Goal: Task Accomplishment & Management: Complete application form

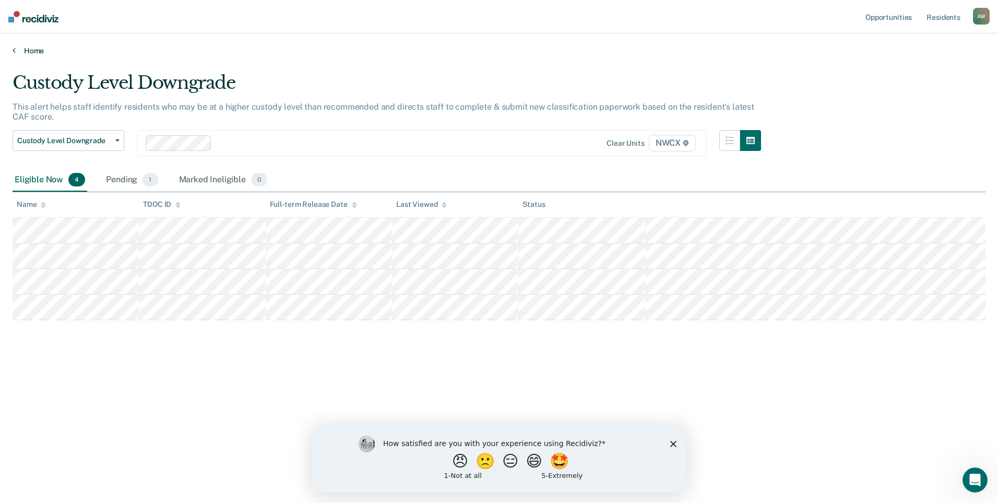
click at [14, 50] on icon at bounding box center [14, 50] width 3 height 8
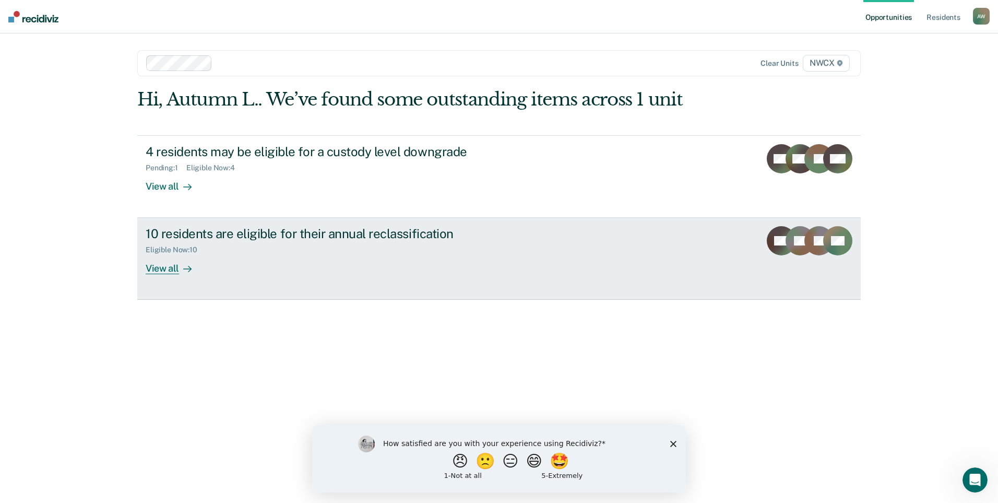
click at [168, 271] on div "View all" at bounding box center [175, 264] width 58 height 20
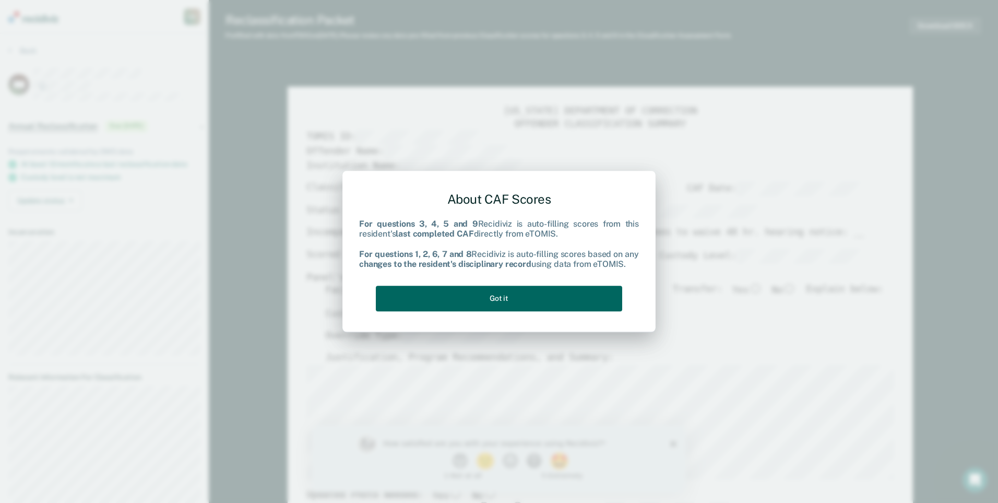
click at [481, 299] on button "Got it" at bounding box center [499, 298] width 246 height 26
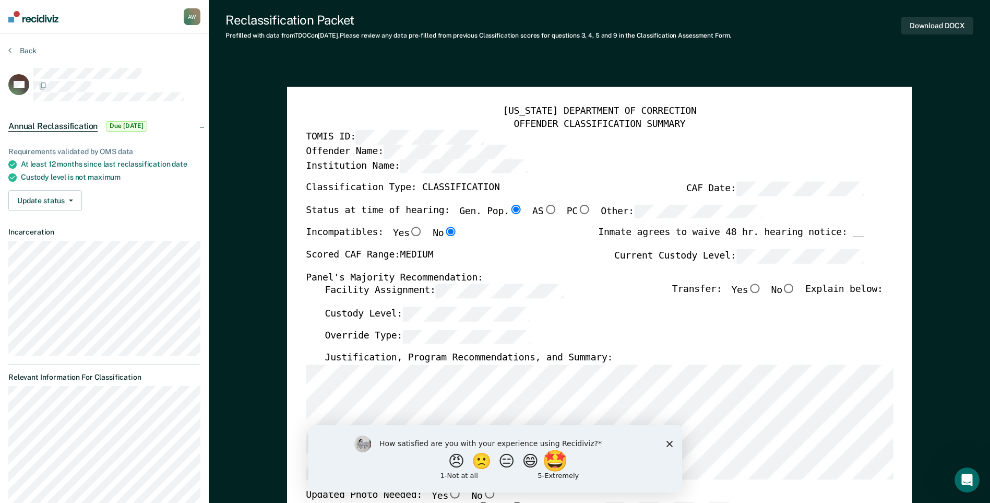
click at [564, 458] on button "🤩" at bounding box center [556, 460] width 28 height 21
click at [669, 447] on polygon "Close survey" at bounding box center [669, 448] width 6 height 6
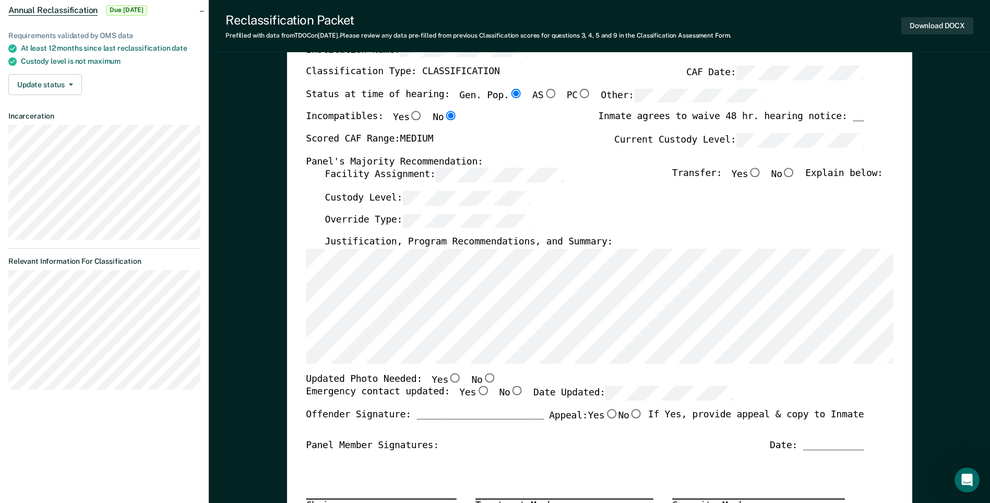
scroll to position [104, 0]
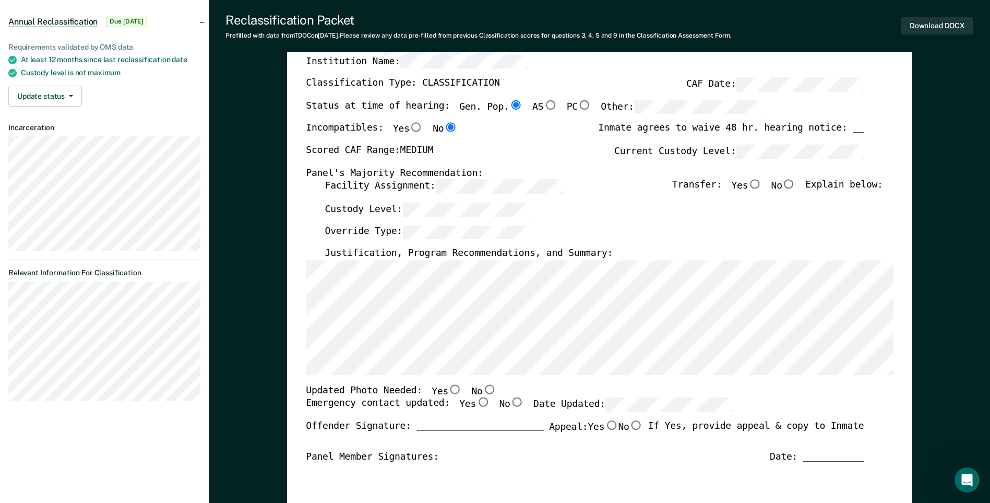
click at [793, 184] on input "No" at bounding box center [789, 184] width 14 height 9
type textarea "x"
radio input "true"
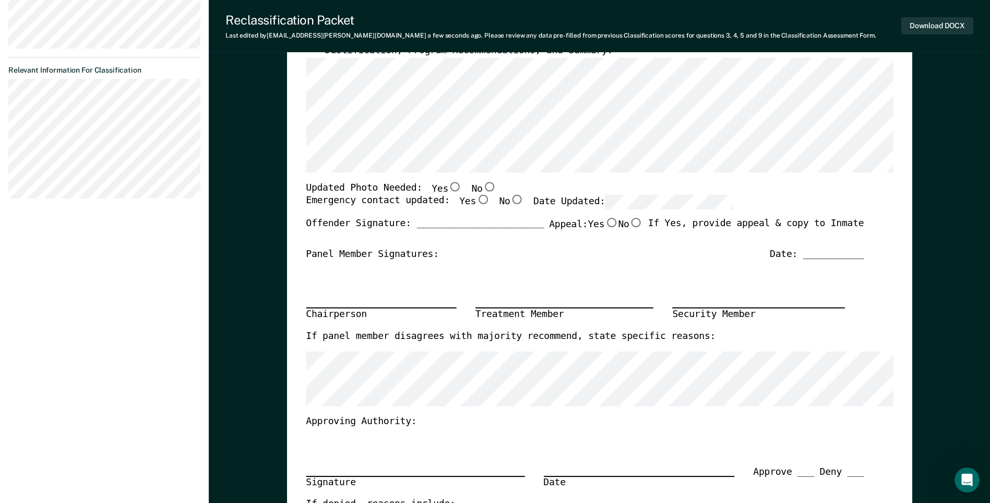
scroll to position [313, 0]
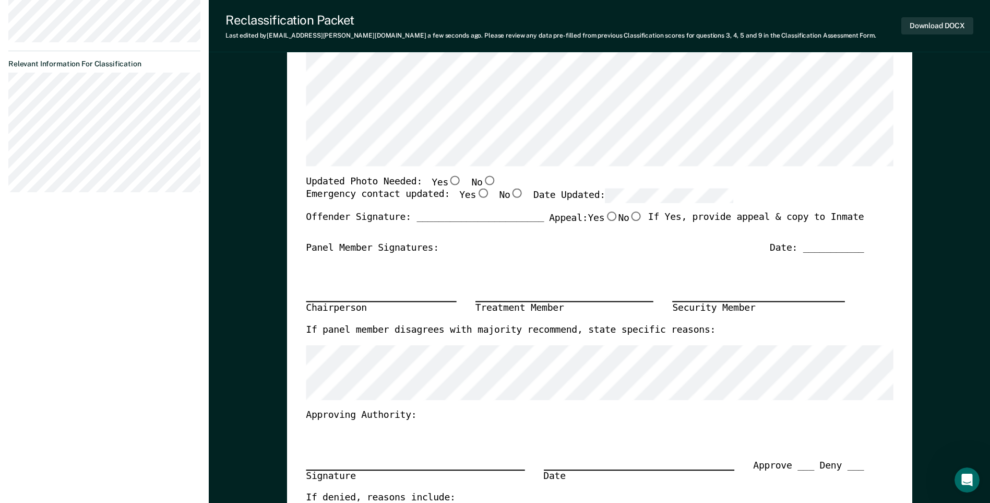
click at [482, 179] on input "No" at bounding box center [489, 179] width 14 height 9
type textarea "x"
radio input "true"
click at [476, 195] on input "Yes" at bounding box center [483, 193] width 14 height 9
type textarea "x"
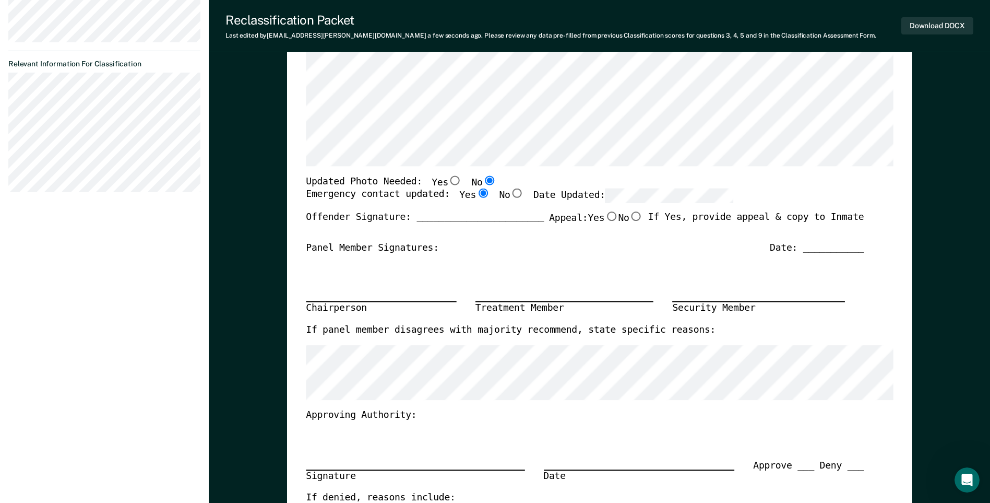
radio input "true"
click at [634, 216] on input "No" at bounding box center [636, 215] width 14 height 9
type textarea "x"
radio input "true"
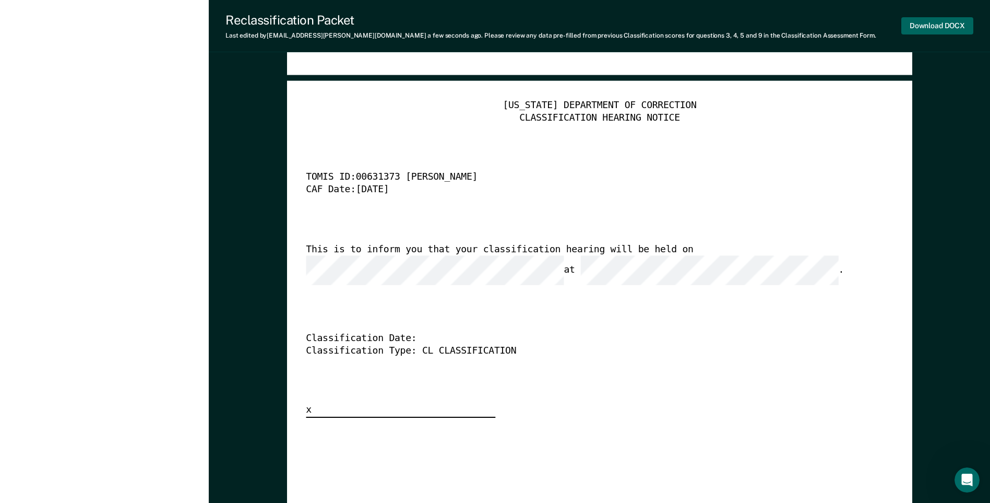
scroll to position [0, 0]
click at [922, 22] on button "Download DOCX" at bounding box center [937, 25] width 72 height 17
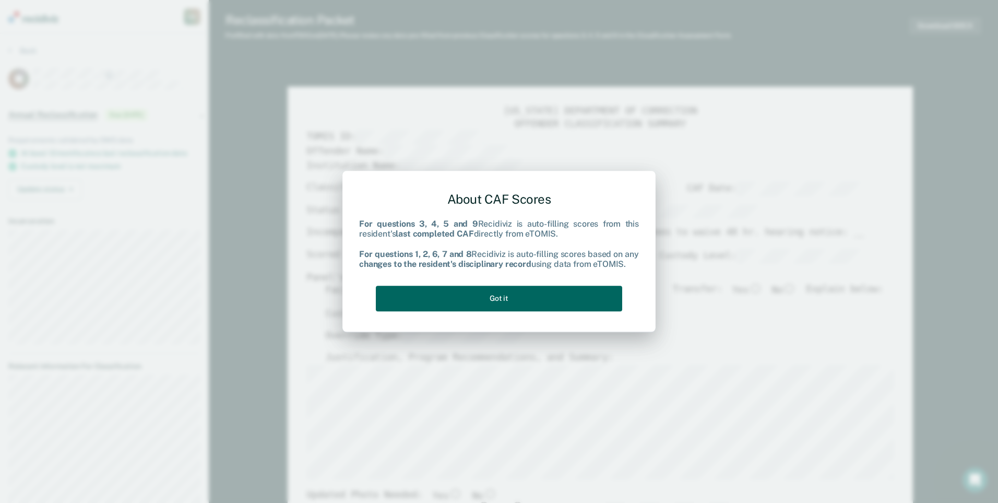
click at [496, 297] on button "Got it" at bounding box center [499, 298] width 246 height 26
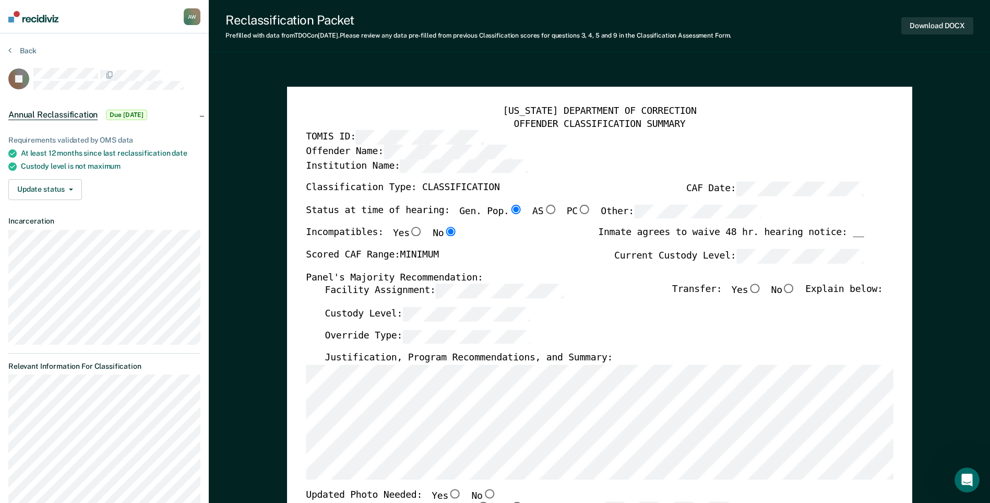
click at [796, 289] on input "No" at bounding box center [789, 288] width 14 height 9
type textarea "x"
radio input "true"
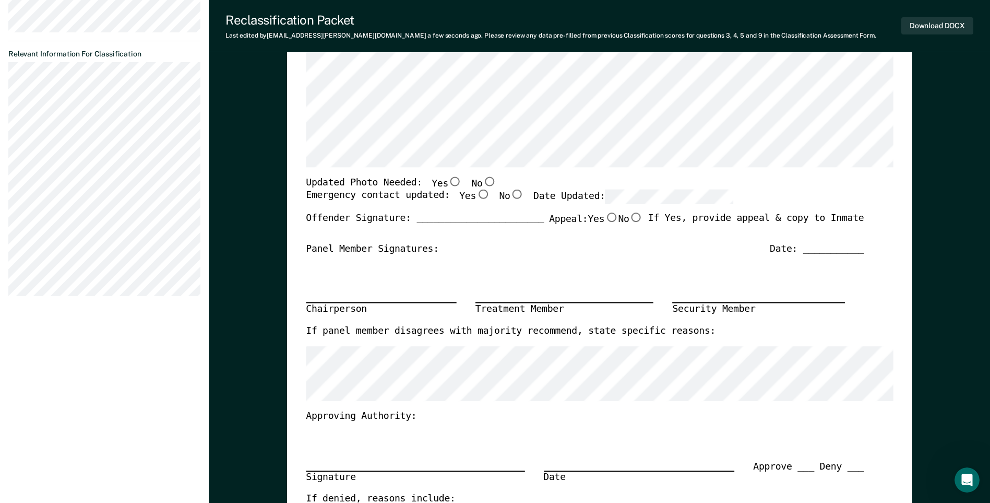
scroll to position [157, 0]
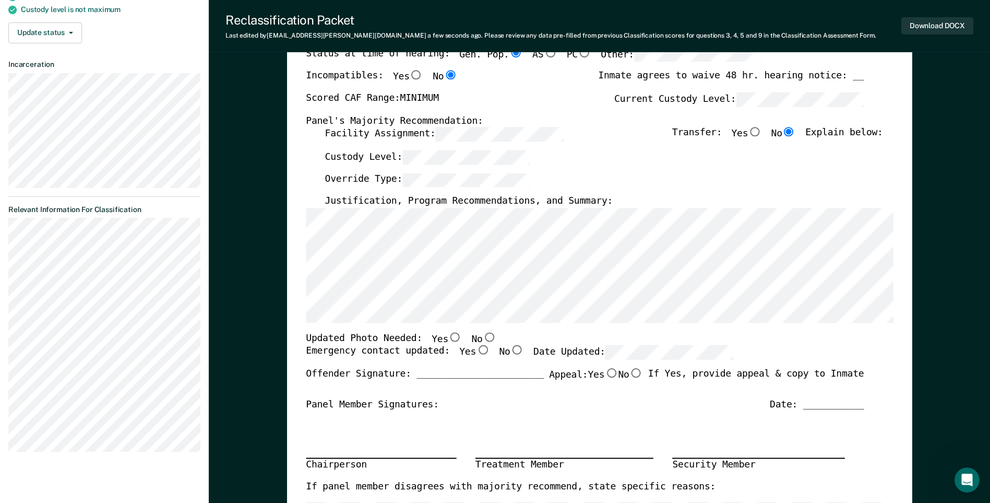
click at [482, 337] on input "No" at bounding box center [489, 336] width 14 height 9
type textarea "x"
radio input "true"
click at [476, 349] on input "Yes" at bounding box center [483, 350] width 14 height 9
type textarea "x"
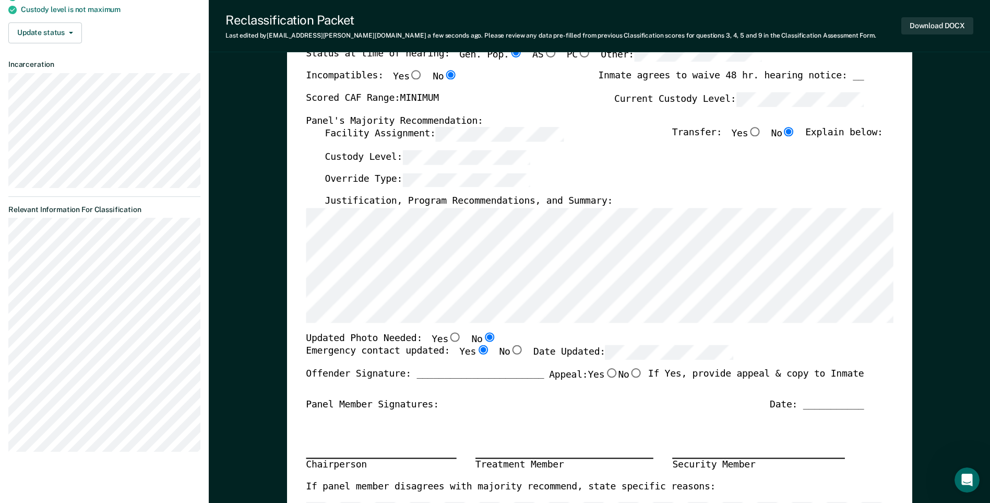
radio input "true"
click at [629, 372] on input "No" at bounding box center [636, 372] width 14 height 9
type textarea "x"
radio input "true"
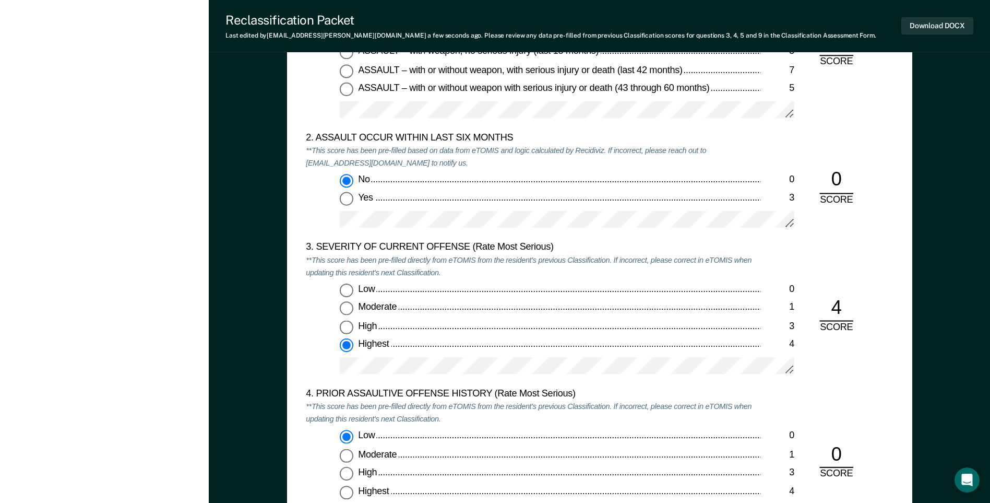
scroll to position [1357, 0]
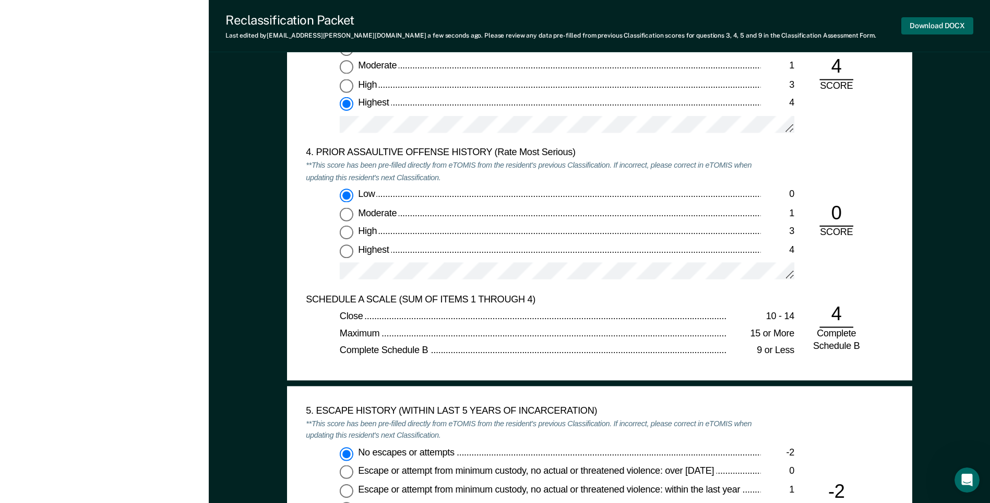
click at [932, 26] on button "Download DOCX" at bounding box center [937, 25] width 72 height 17
type textarea "x"
